Goal: Task Accomplishment & Management: Manage account settings

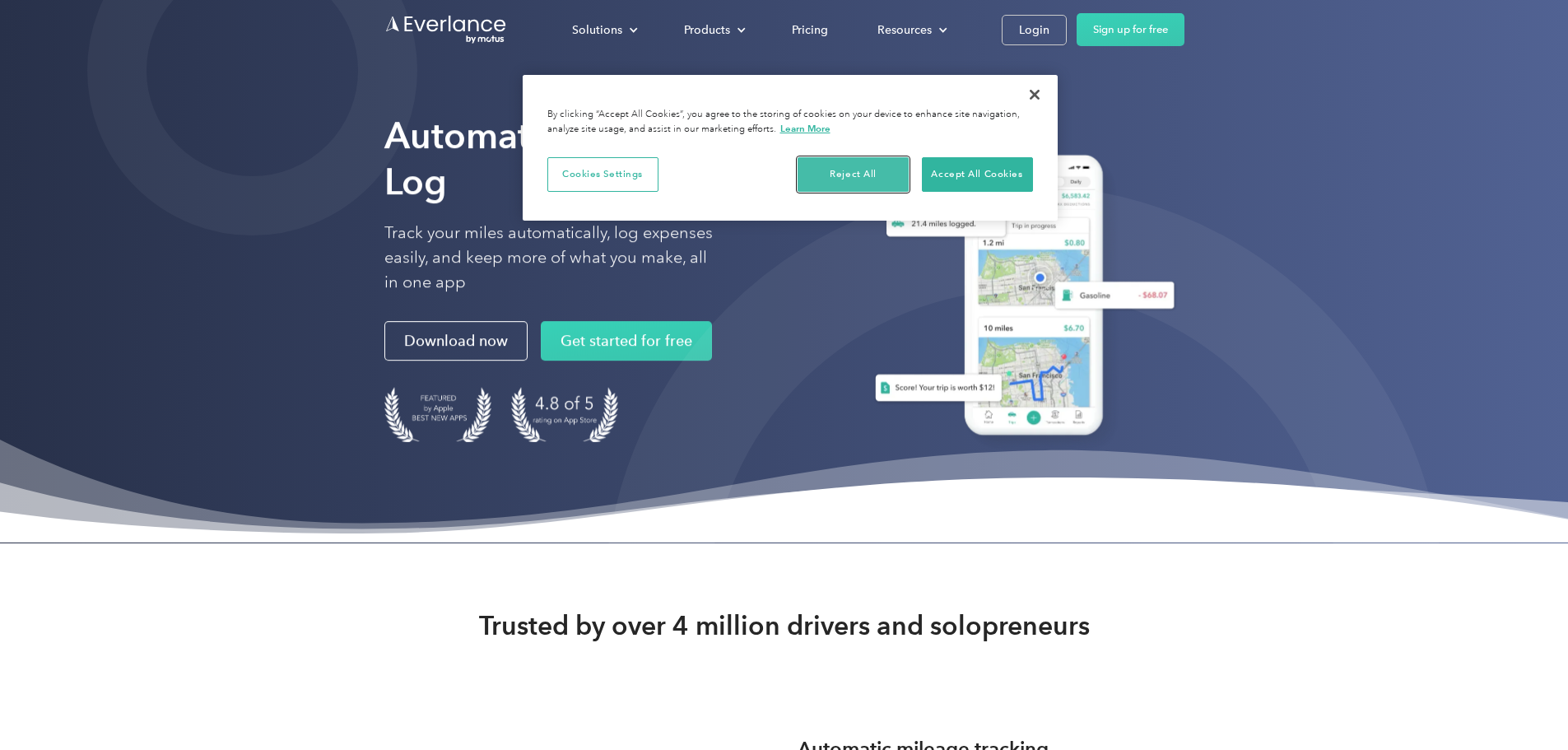
click at [870, 175] on button "Reject All" at bounding box center [853, 175] width 111 height 35
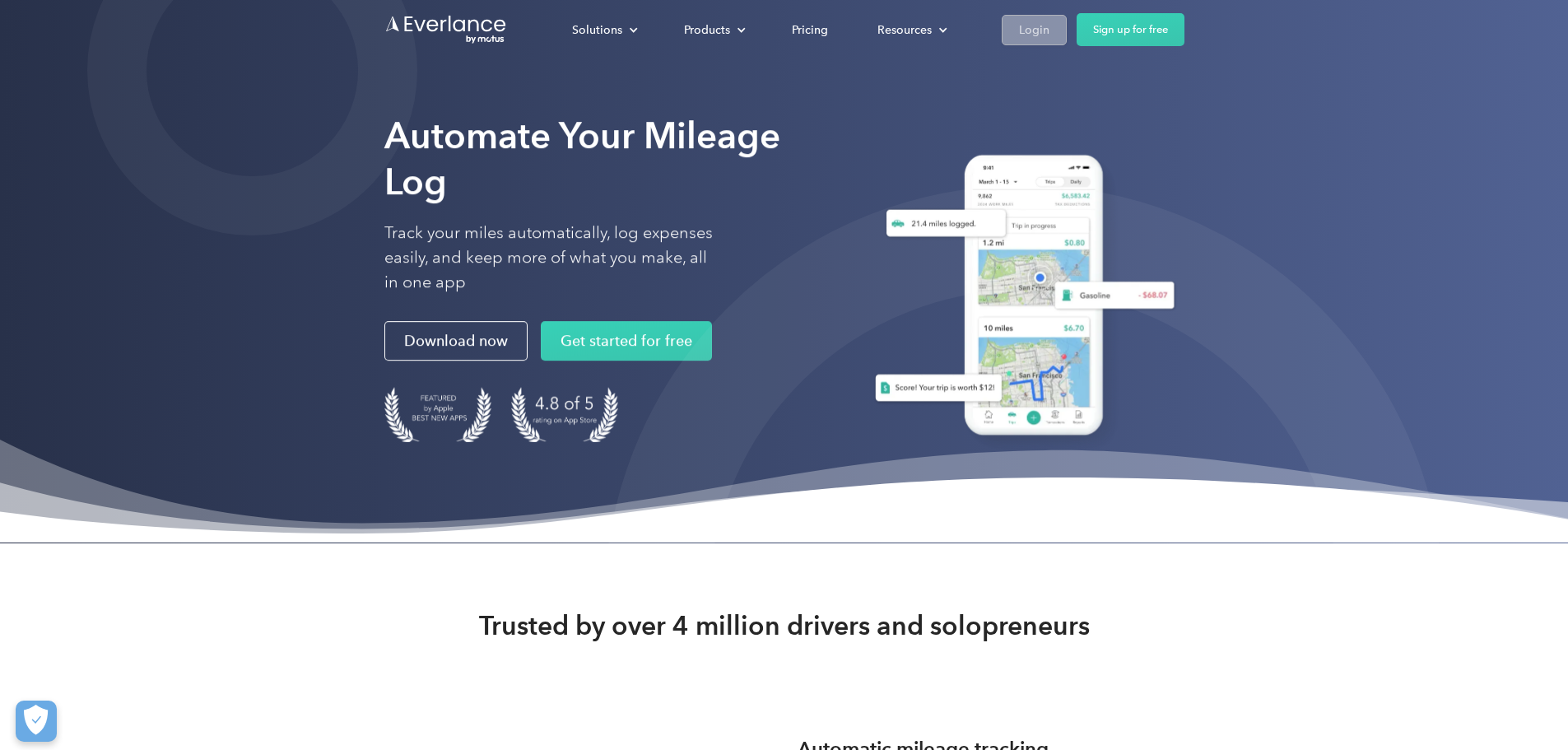
click at [1050, 24] on div "Login" at bounding box center [1034, 29] width 30 height 20
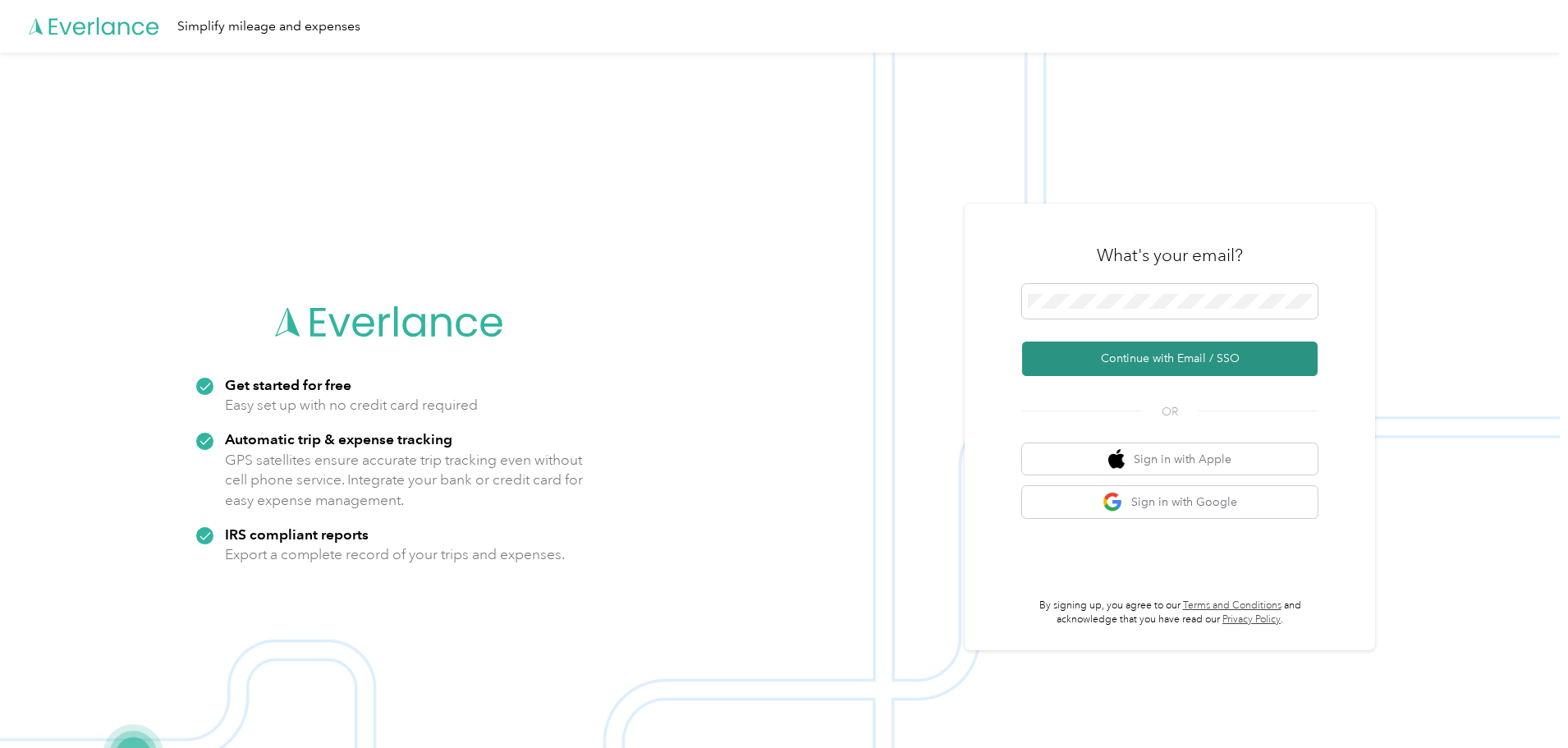
click at [1130, 353] on button "Continue with Email / SSO" at bounding box center [1170, 359] width 295 height 35
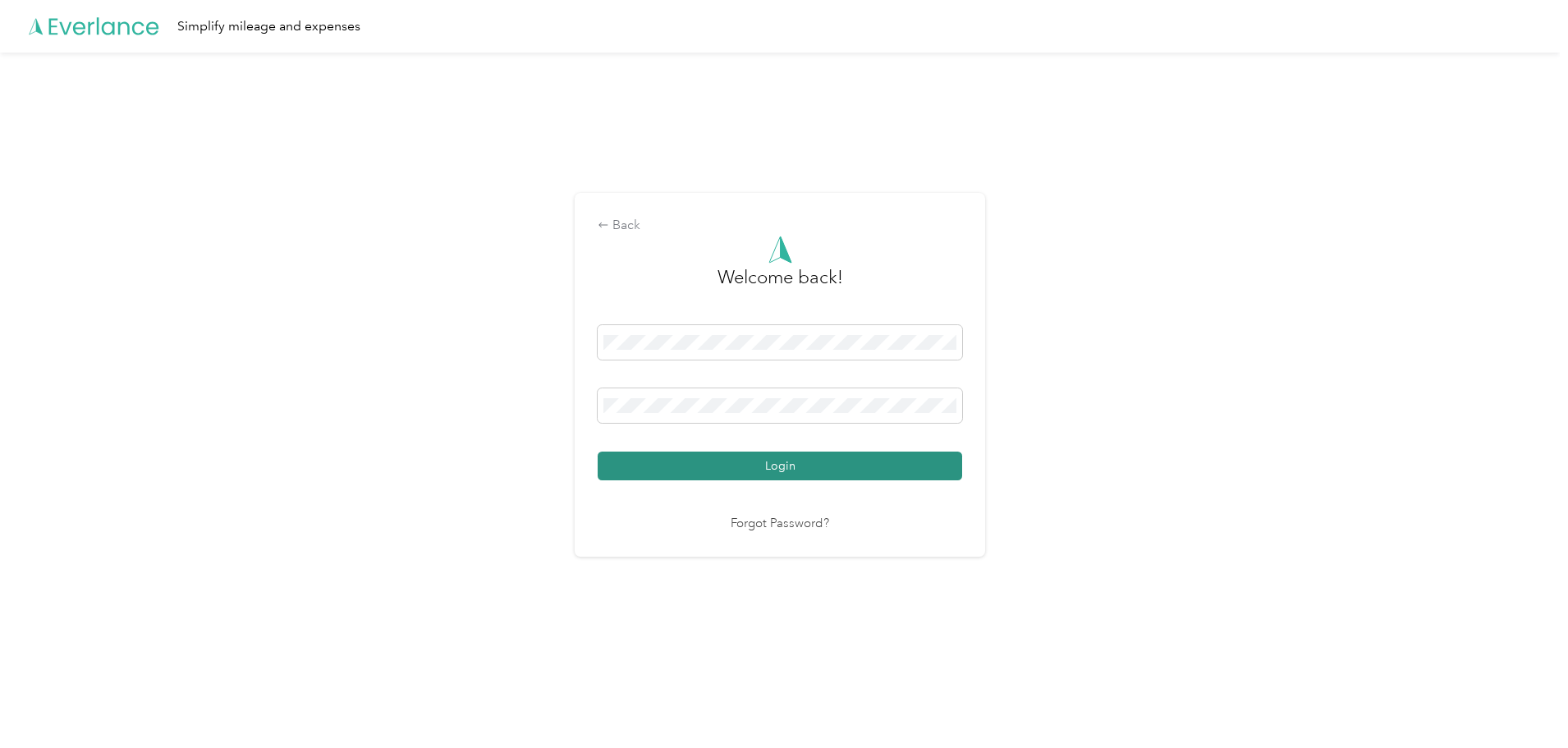
click at [764, 462] on button "Login" at bounding box center [779, 465] width 364 height 28
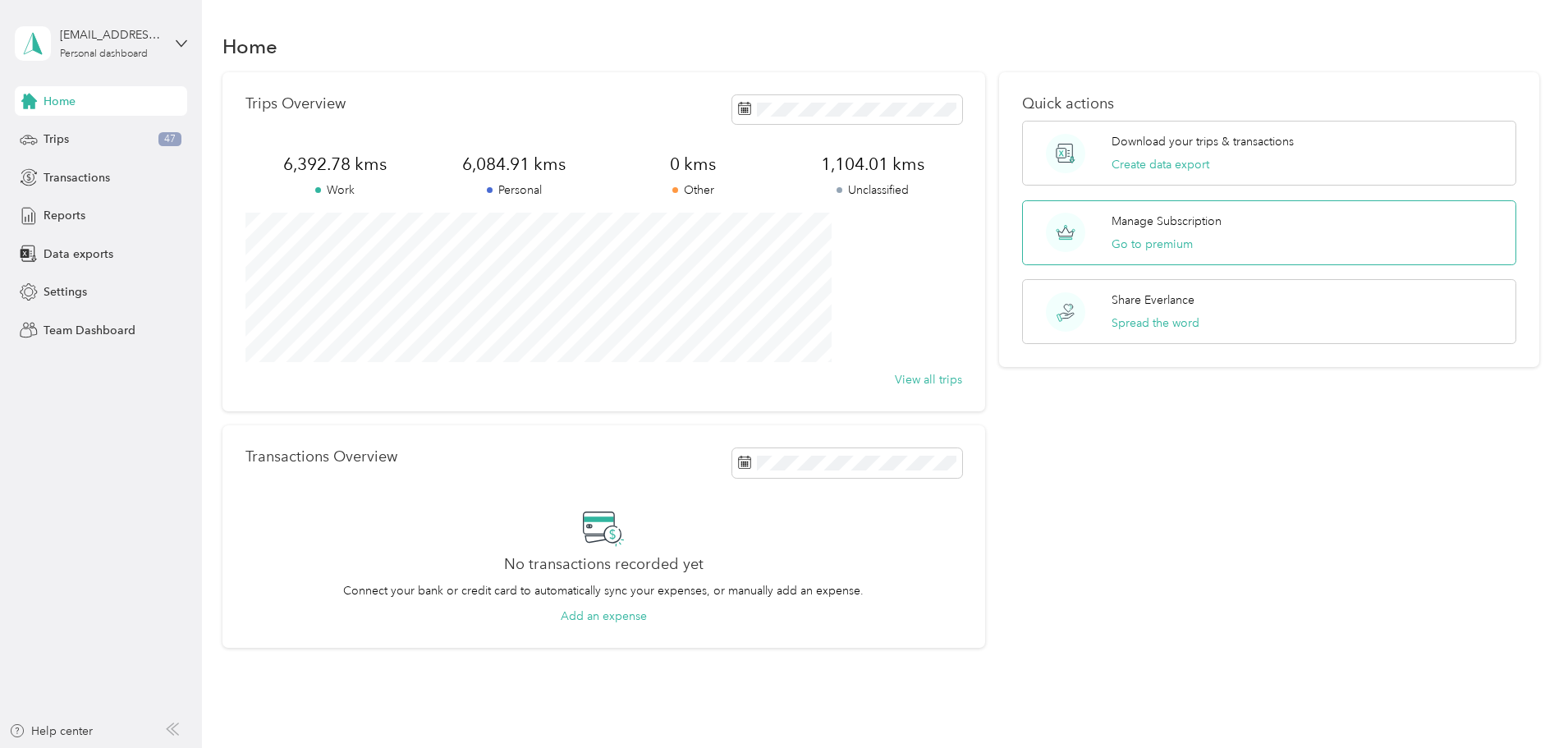
click at [1136, 218] on p "Manage Subscription" at bounding box center [1166, 221] width 110 height 17
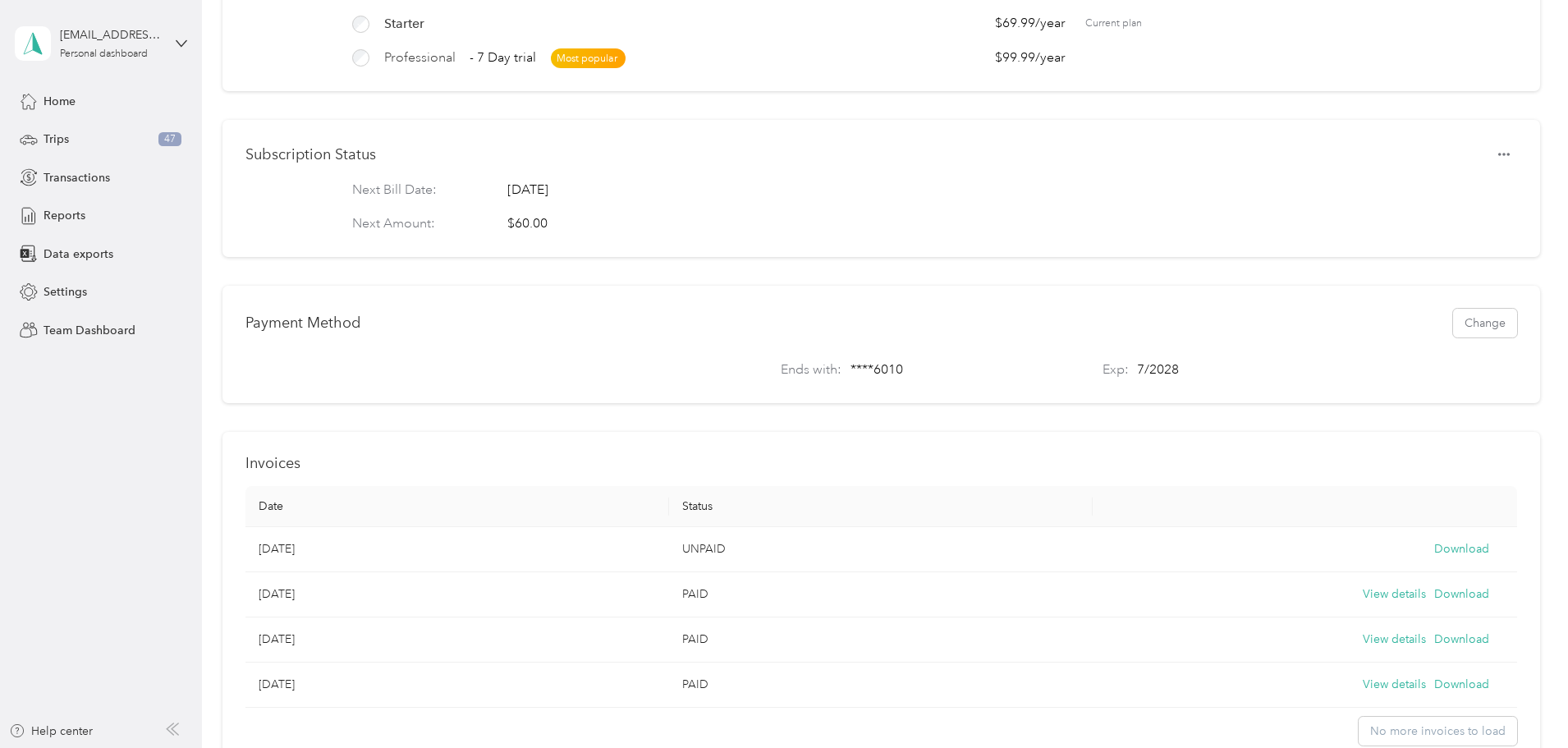
scroll to position [246, 0]
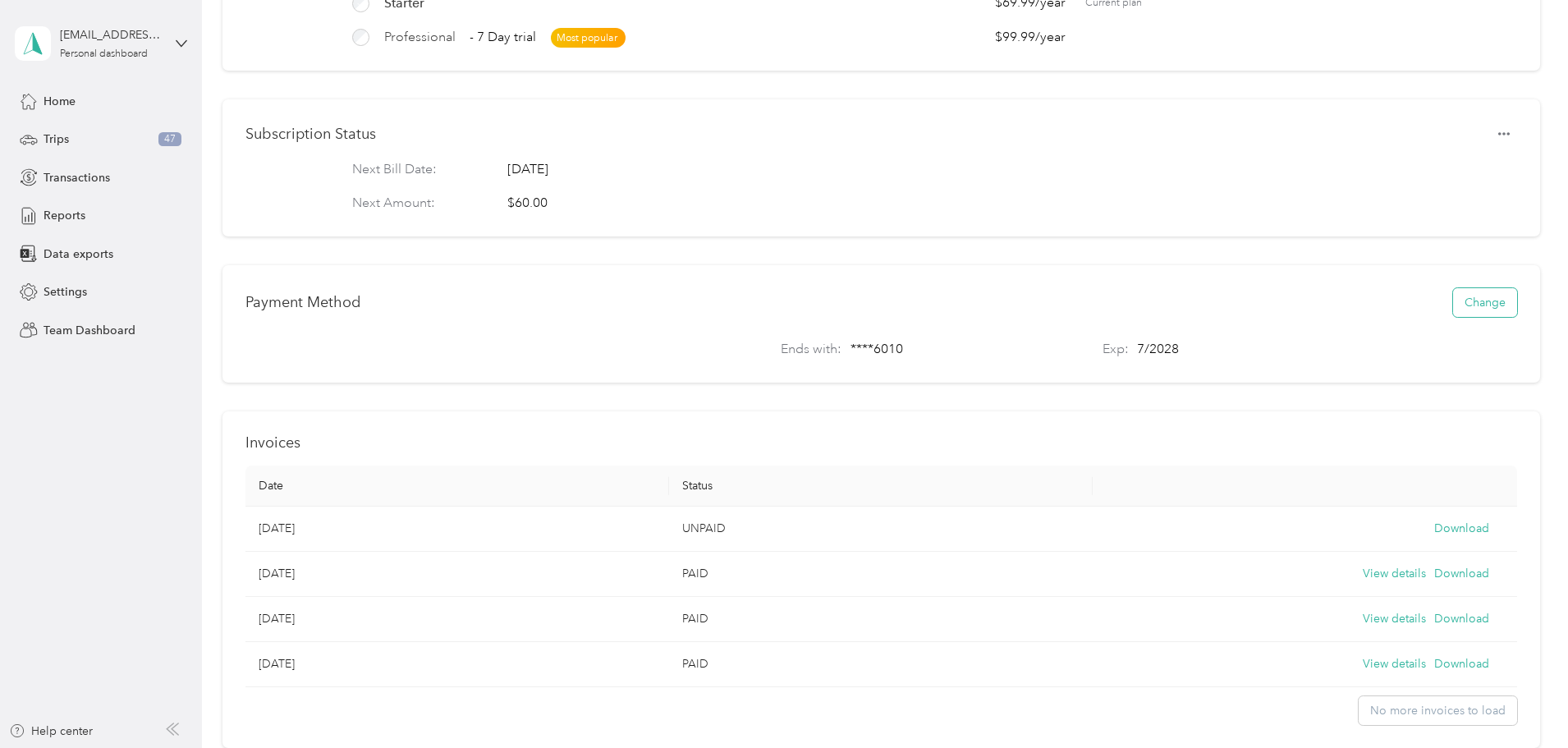
click at [1453, 308] on button "Change" at bounding box center [1485, 302] width 64 height 28
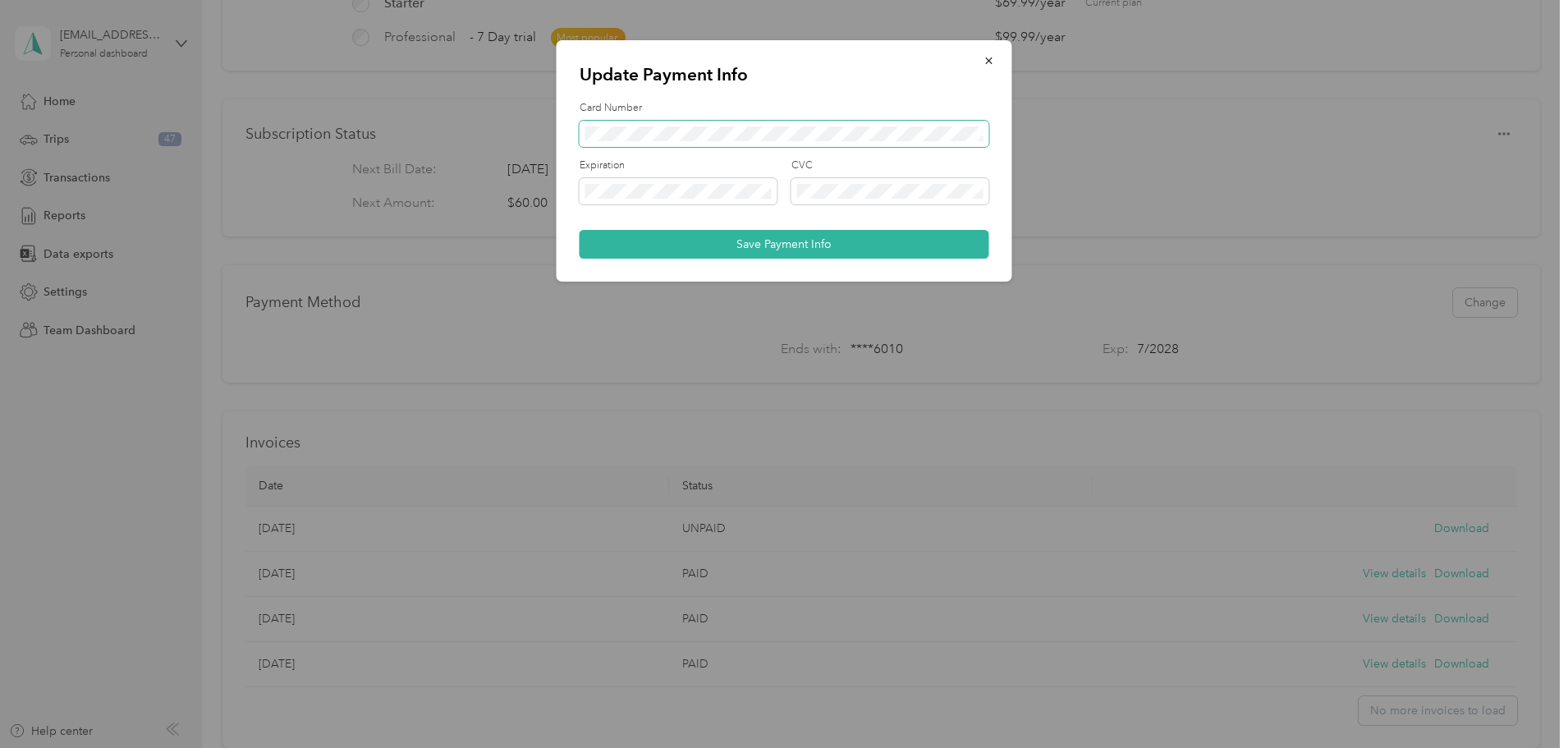
click at [517, 747] on div "Update Payment Info Card Number Expiration CVC Save Payment Info" at bounding box center [780, 748] width 1560 height 0
click at [813, 239] on button "Save Payment Info" at bounding box center [784, 243] width 409 height 28
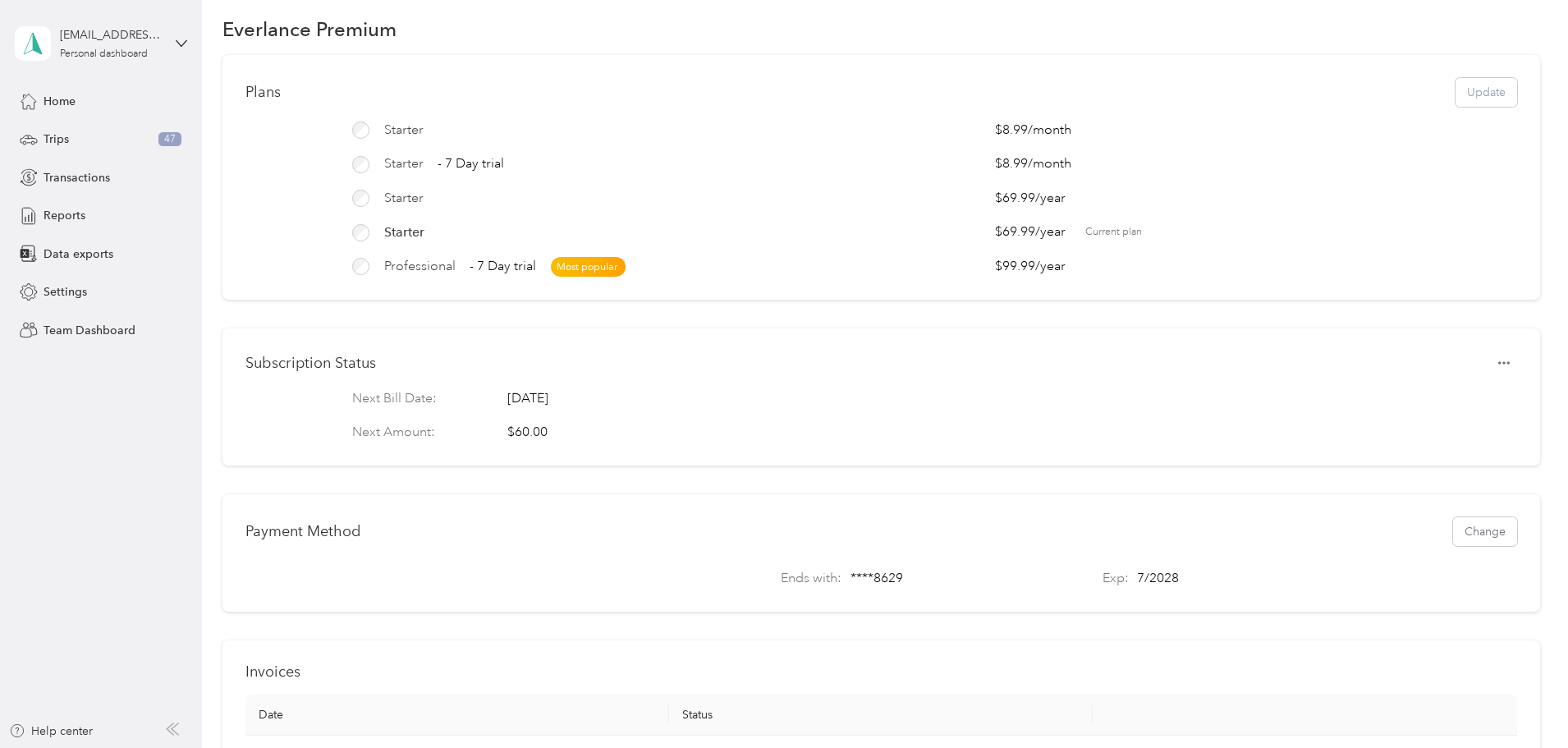
scroll to position [0, 0]
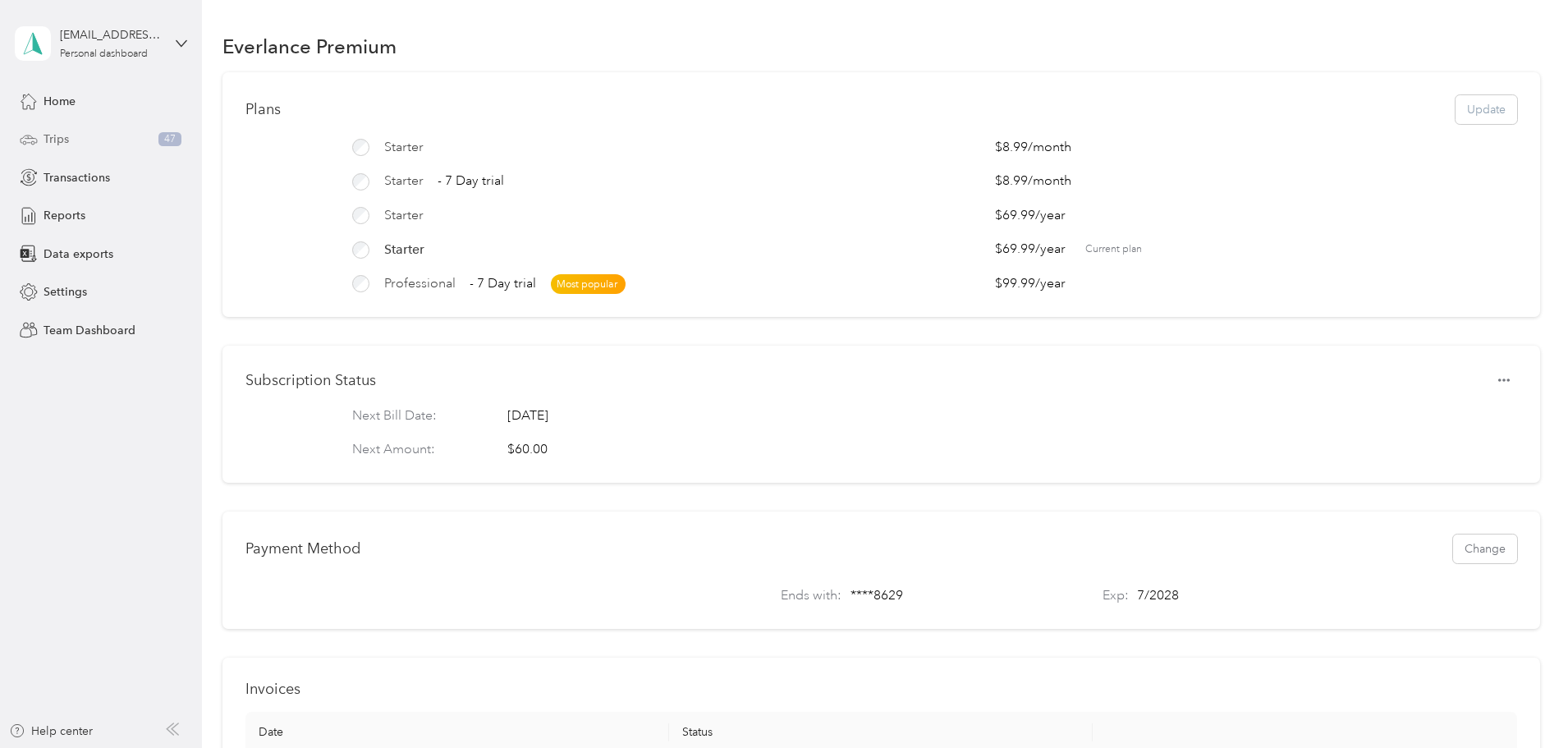
click at [63, 137] on span "Trips" at bounding box center [56, 139] width 26 height 17
